Goal: Use online tool/utility: Utilize a website feature to perform a specific function

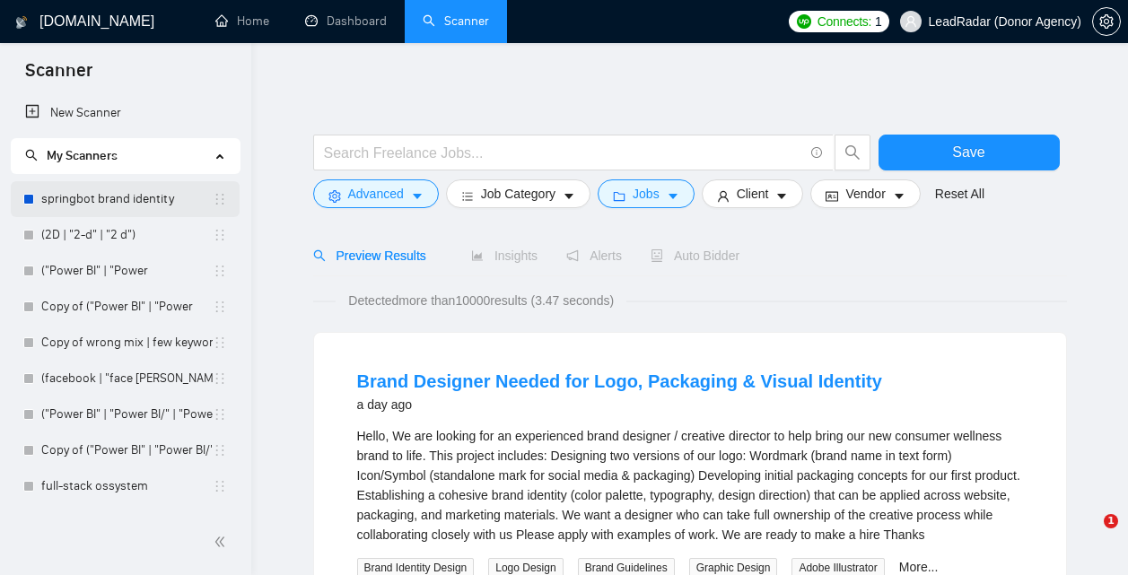
click at [111, 199] on link "springbot brand identity" at bounding box center [126, 199] width 171 height 36
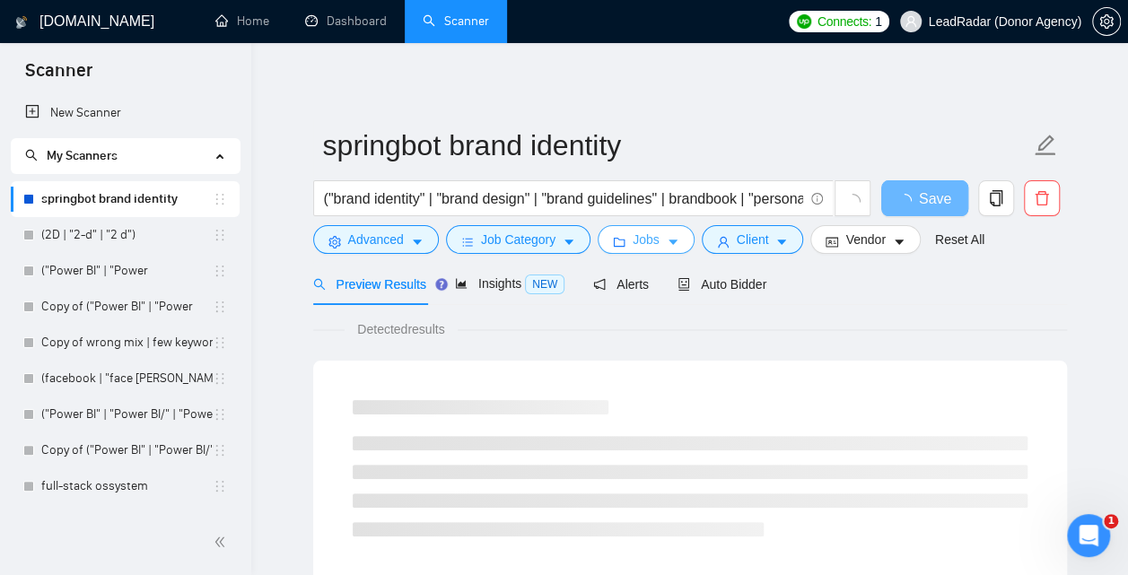
click at [676, 246] on icon "caret-down" at bounding box center [673, 242] width 13 height 13
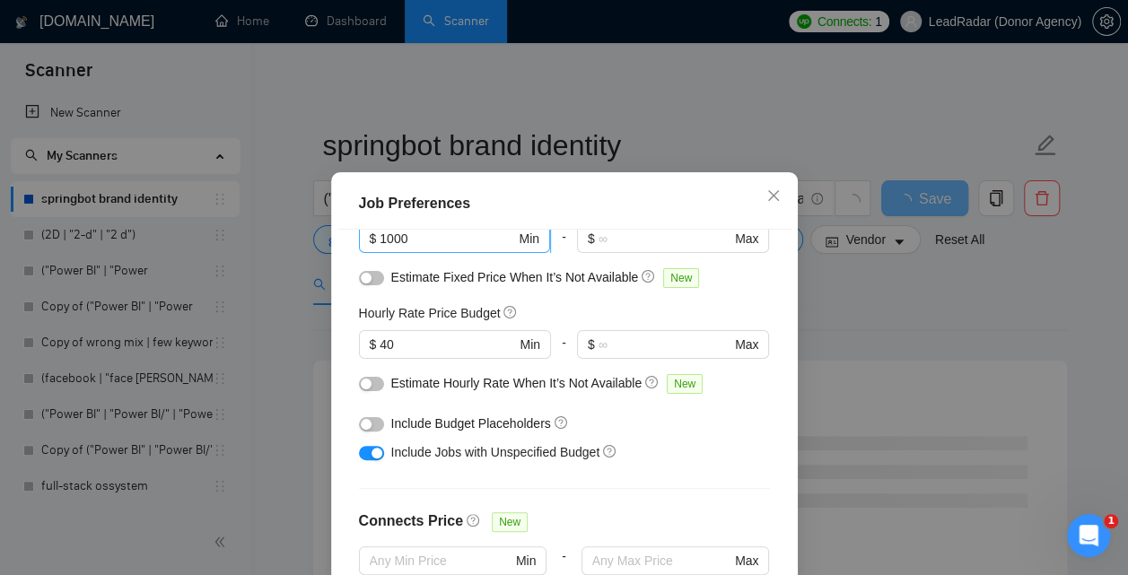
scroll to position [190, 0]
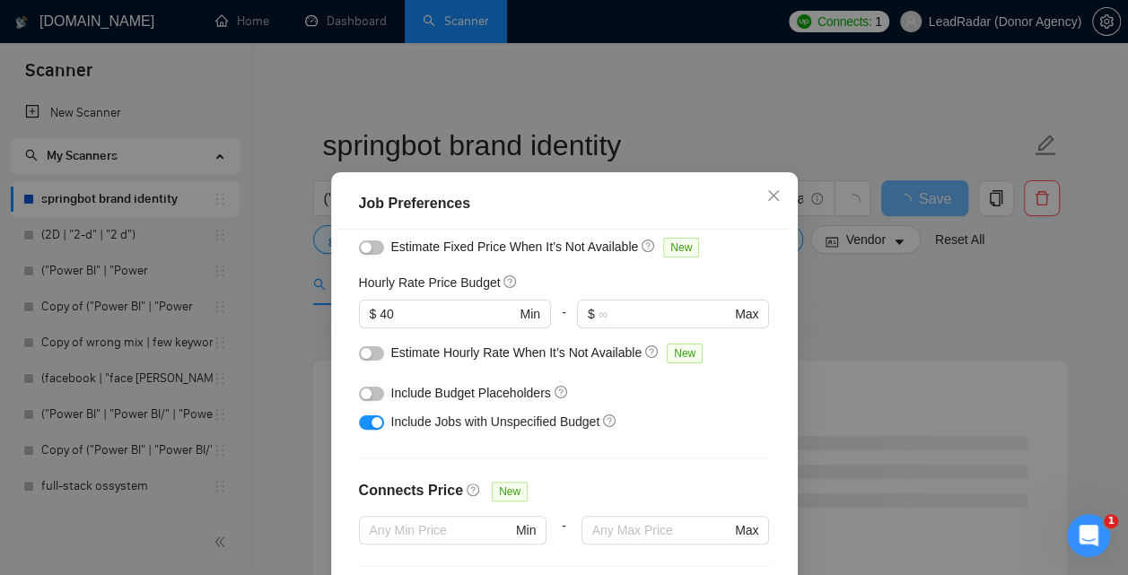
click at [372, 250] on button "button" at bounding box center [371, 247] width 25 height 14
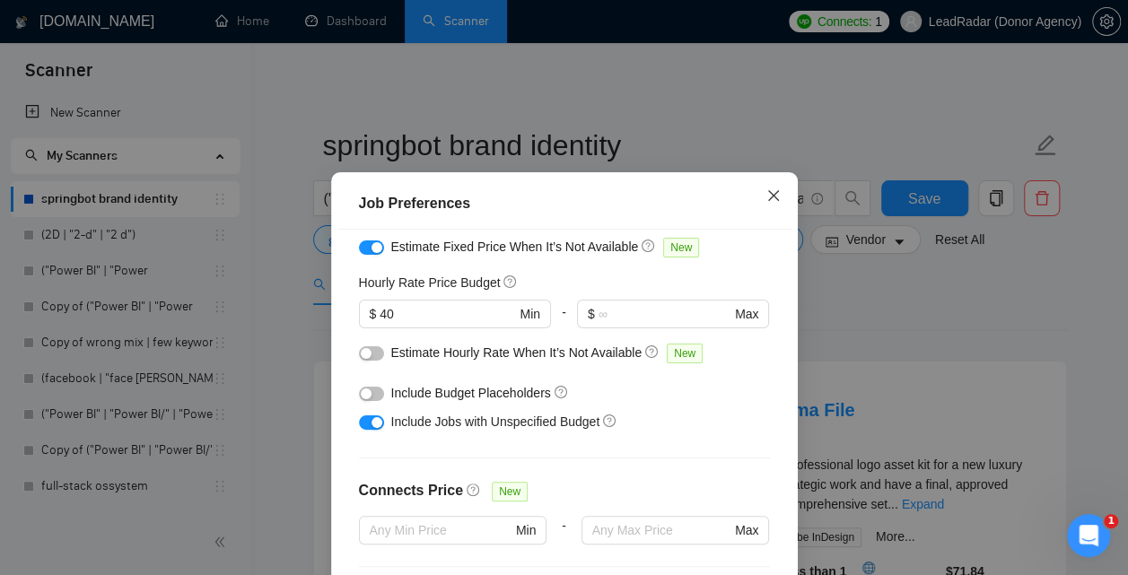
click at [771, 196] on icon "close" at bounding box center [772, 194] width 11 height 11
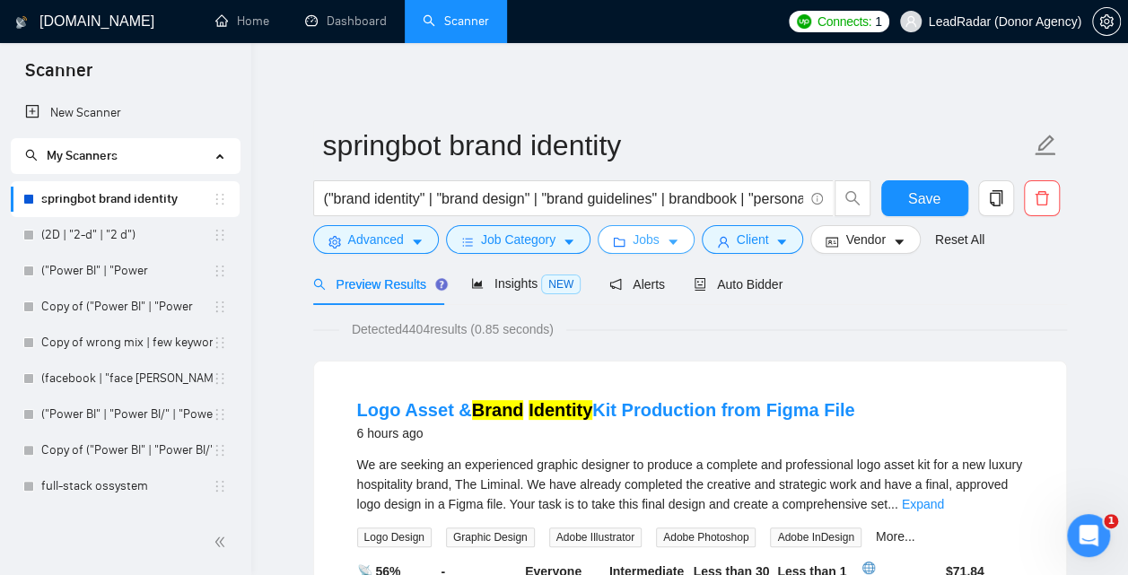
click at [677, 244] on icon "caret-down" at bounding box center [672, 242] width 9 height 5
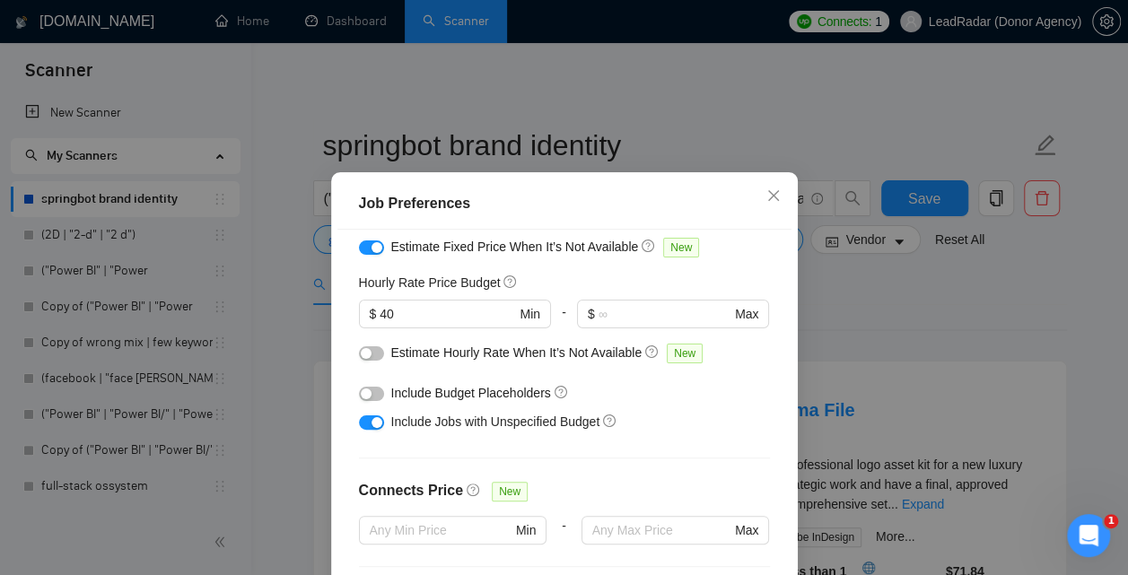
click at [368, 255] on button "button" at bounding box center [371, 247] width 25 height 14
click at [378, 361] on button "button" at bounding box center [371, 353] width 25 height 14
click at [779, 196] on icon "close" at bounding box center [773, 195] width 14 height 14
